Goal: Task Accomplishment & Management: Complete application form

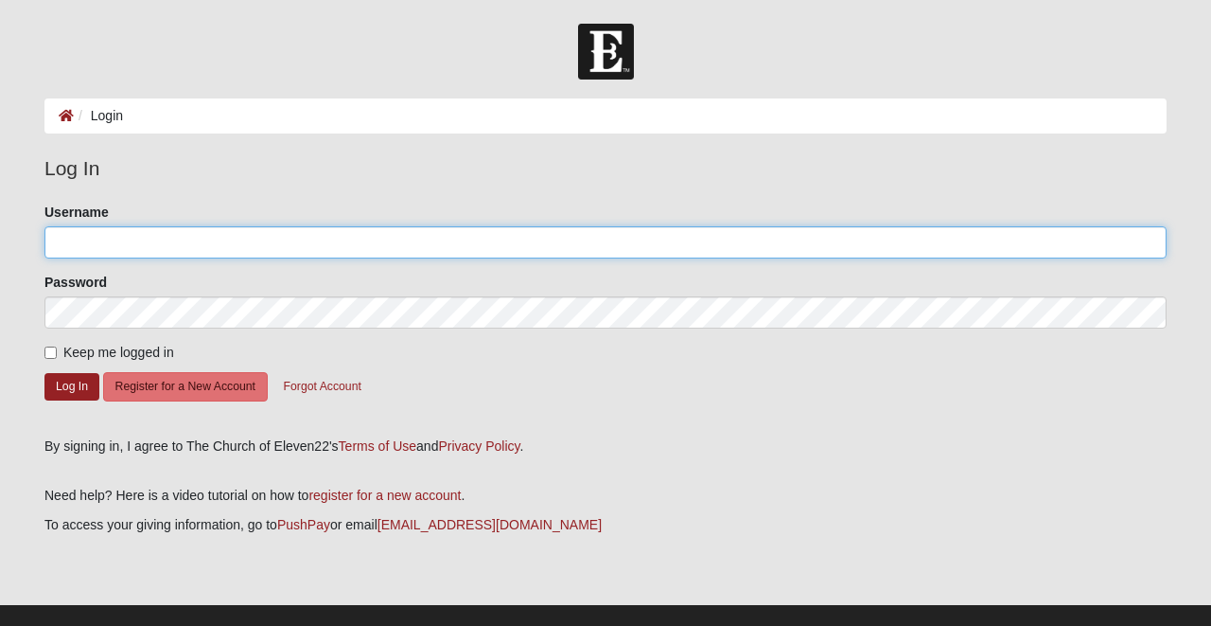
type input "Jana1213"
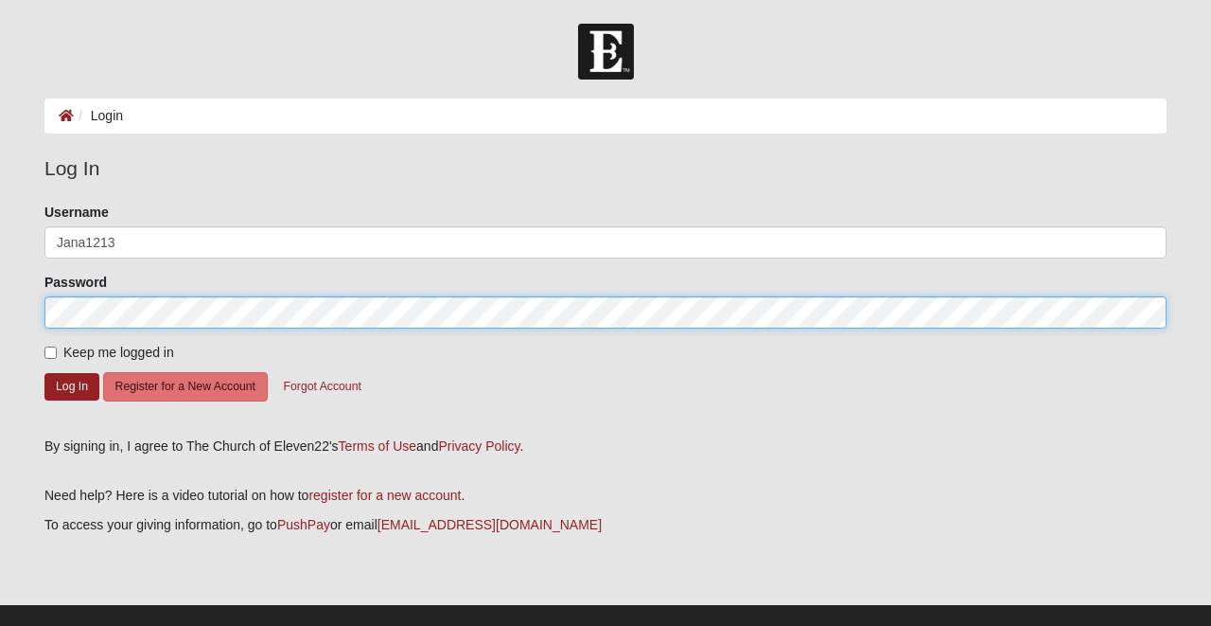
click at [74, 386] on button "Log In" at bounding box center [71, 386] width 55 height 27
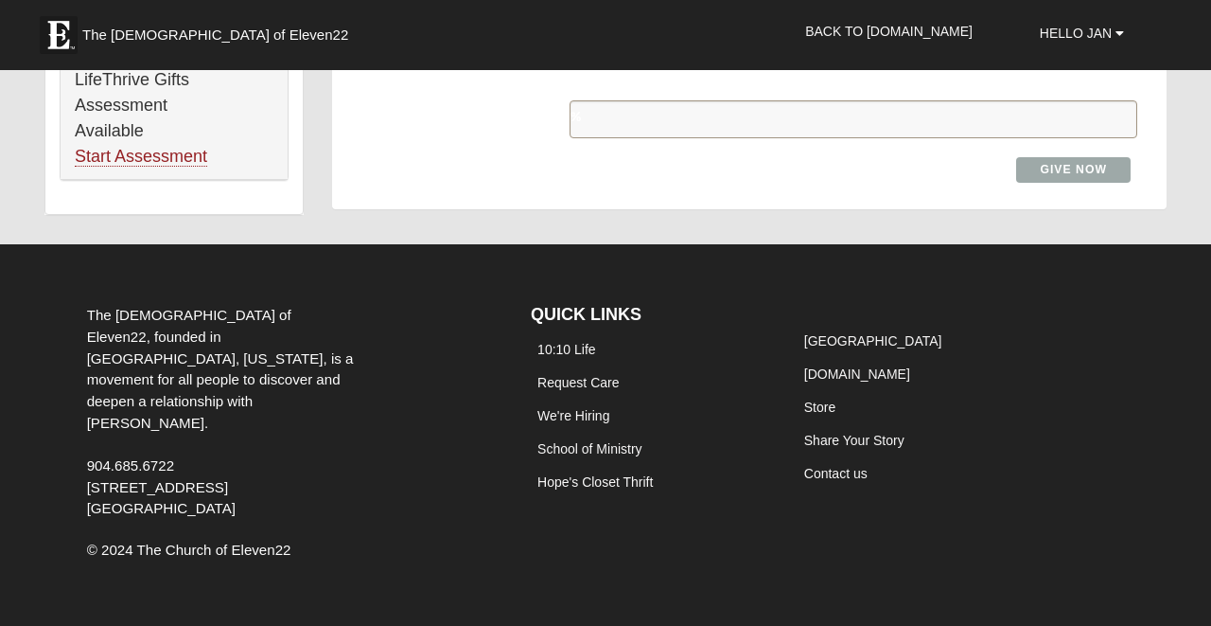
scroll to position [1398, 0]
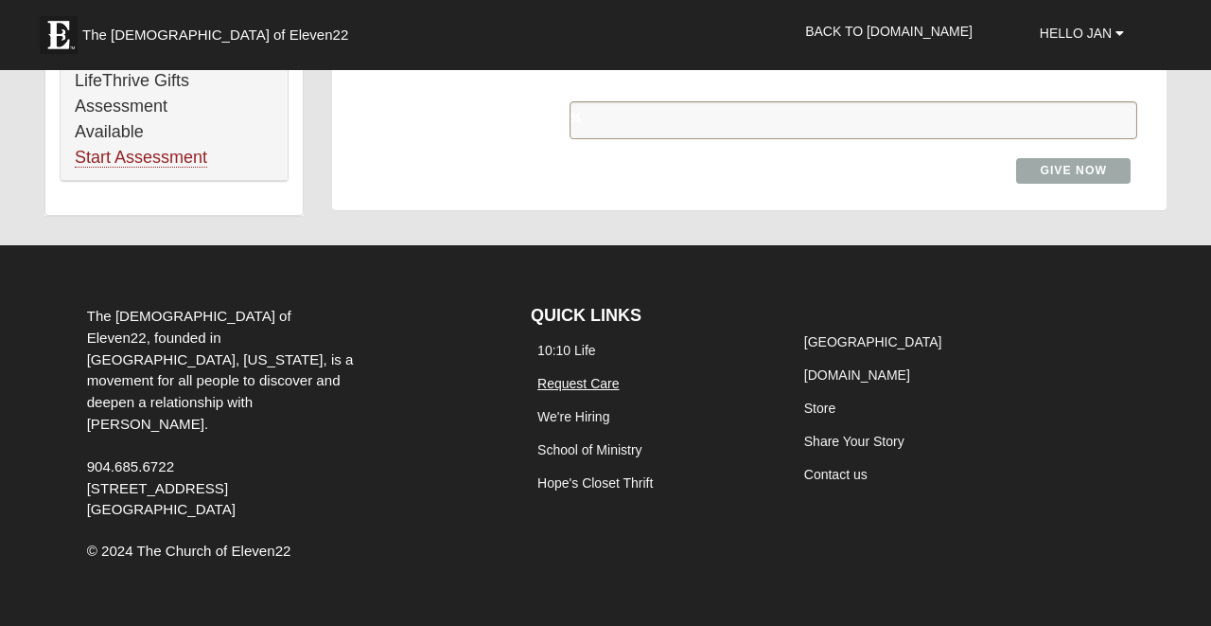
click at [572, 386] on link "Request Care" at bounding box center [578, 383] width 81 height 15
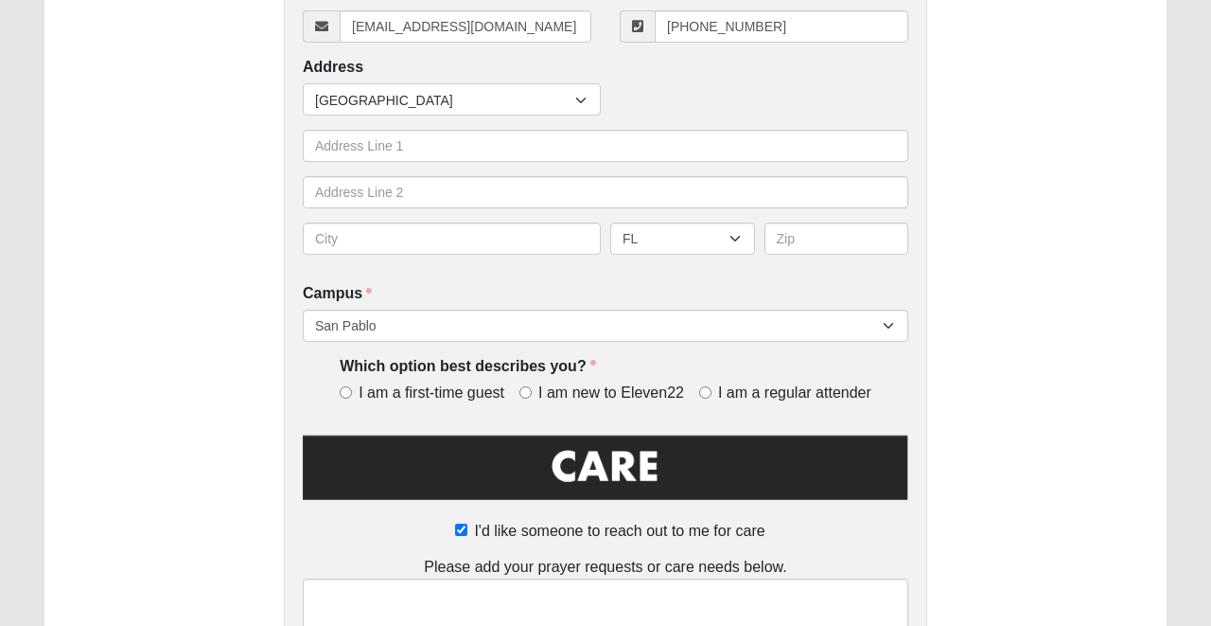
scroll to position [531, 0]
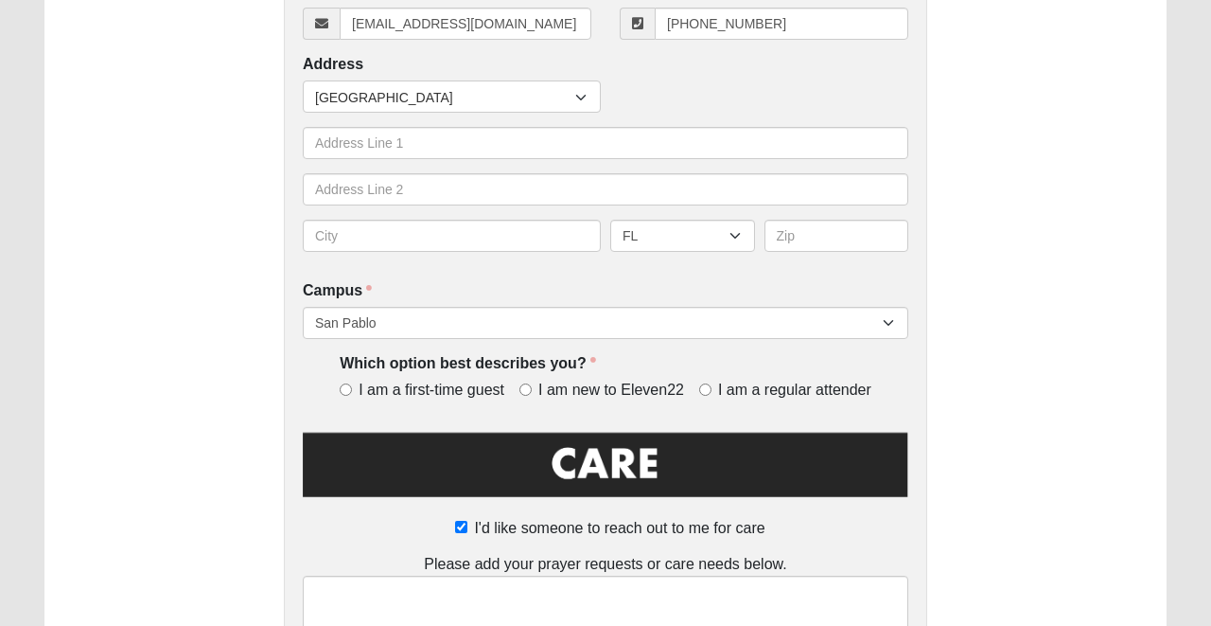
click at [705, 396] on input "I am a regular attender" at bounding box center [705, 389] width 12 height 12
radio input "true"
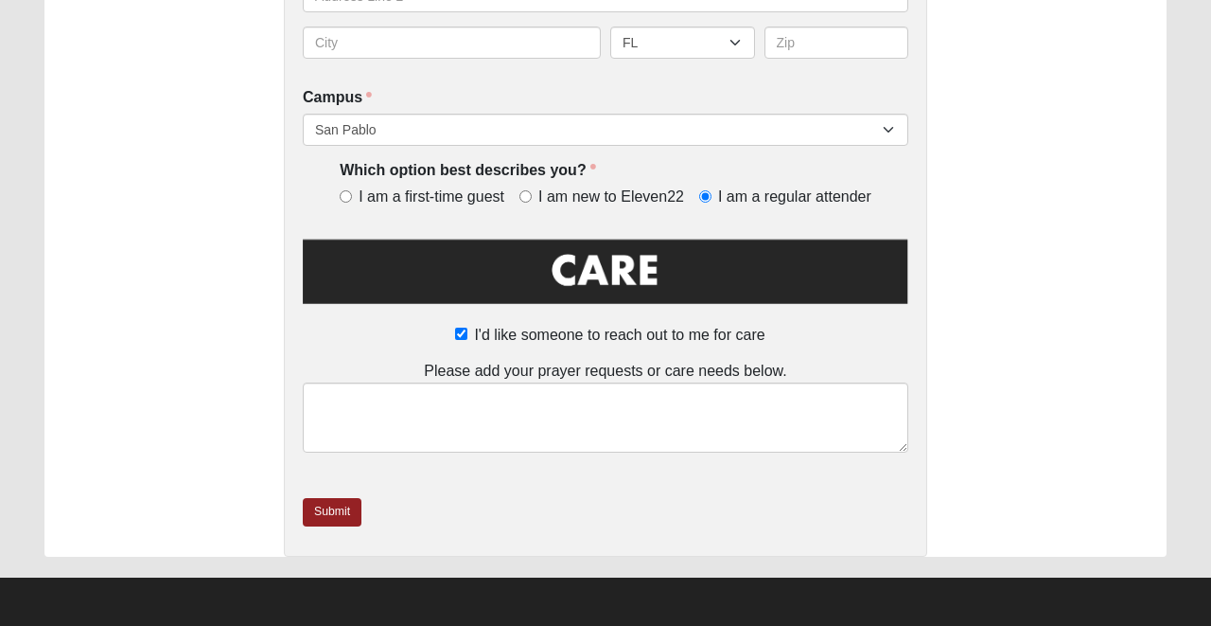
scroll to position [736, 0]
click at [461, 334] on input "I'd like someone to reach out to me for care" at bounding box center [461, 333] width 12 height 12
checkbox input "false"
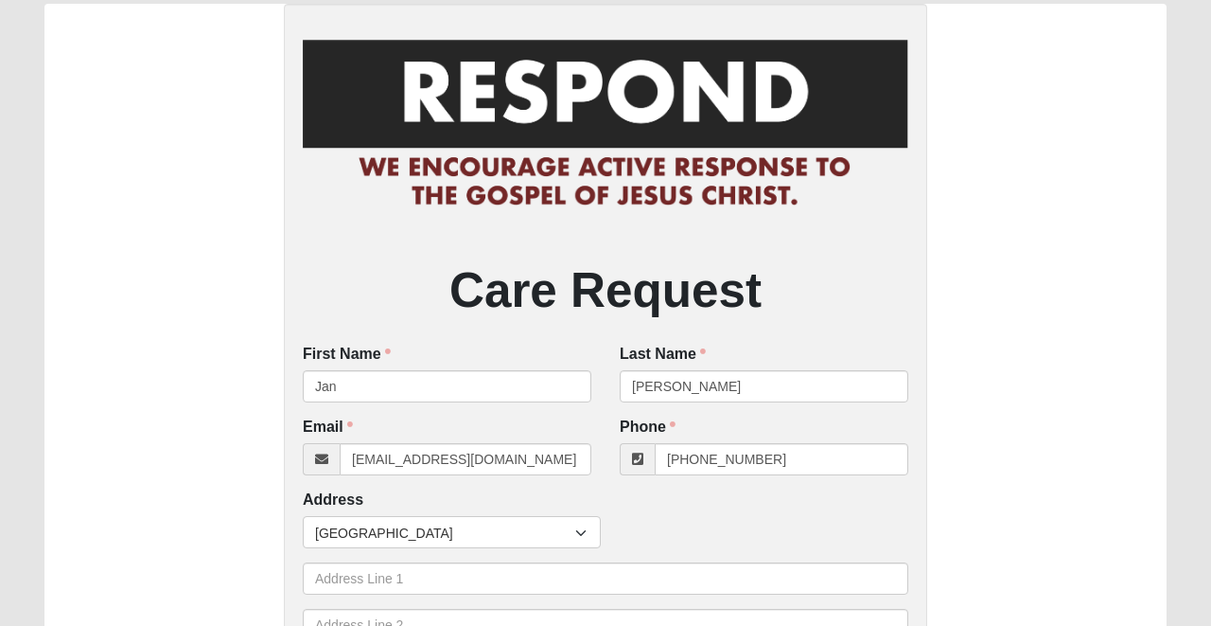
scroll to position [95, 0]
